Goal: Transaction & Acquisition: Purchase product/service

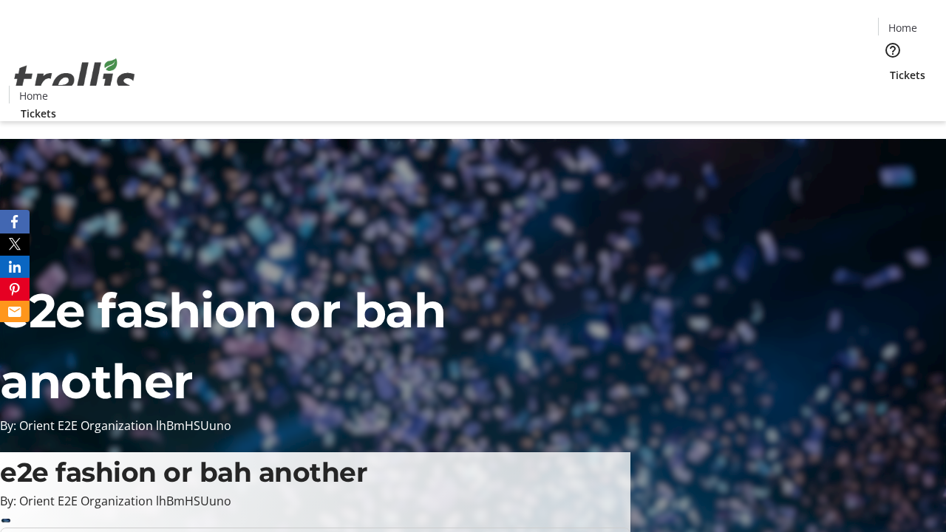
click at [889, 67] on span "Tickets" at bounding box center [906, 75] width 35 height 16
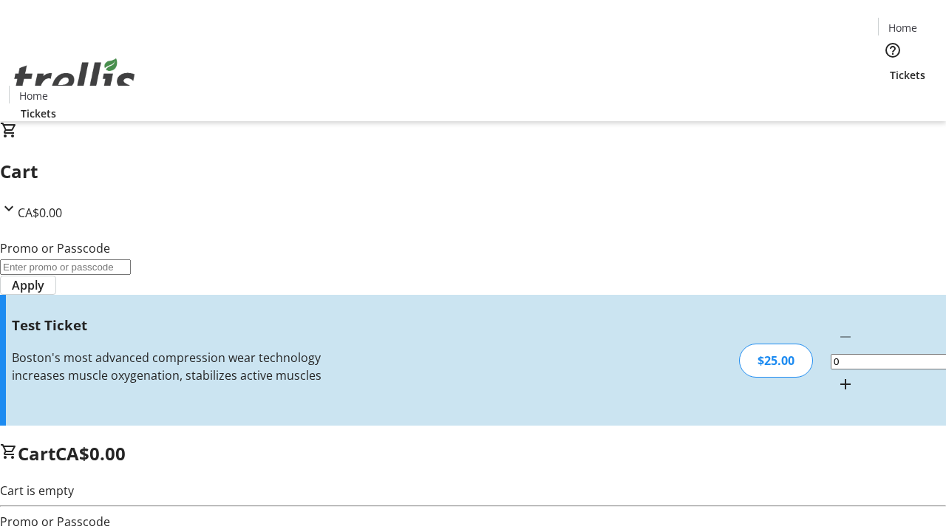
click at [836, 375] on mat-icon "Increment by one" at bounding box center [845, 384] width 18 height 18
type input "1"
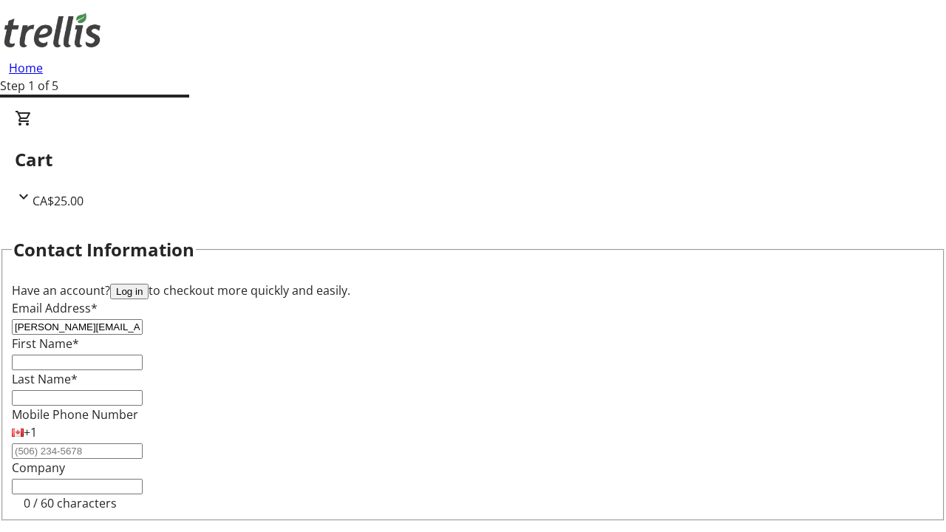
type input "[PERSON_NAME][EMAIL_ADDRESS][DOMAIN_NAME]"
type input "[PERSON_NAME]"
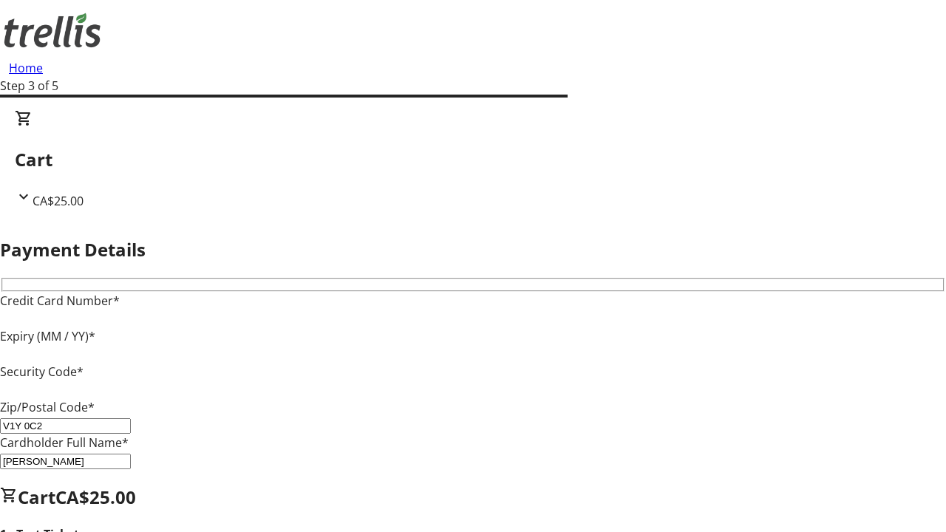
type input "V1Y 0C2"
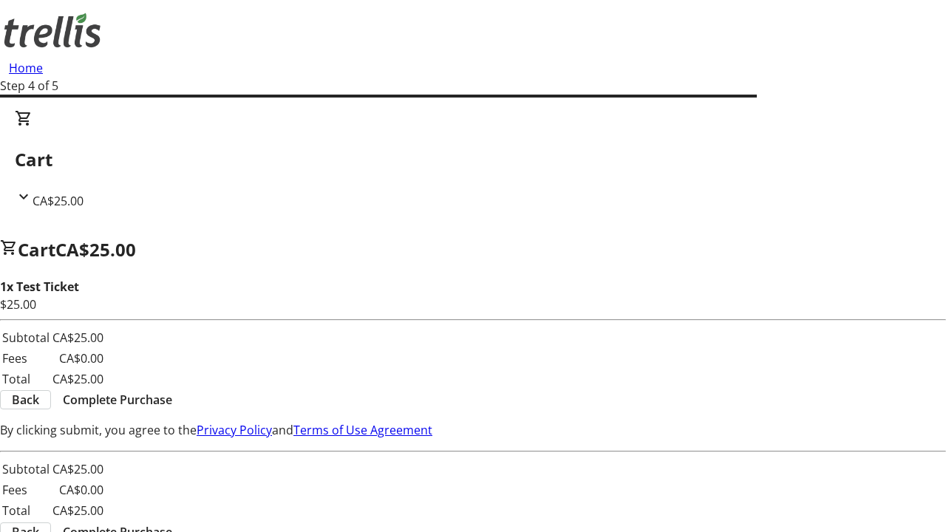
click at [172, 391] on span "Complete Purchase" at bounding box center [117, 400] width 109 height 18
